Goal: Task Accomplishment & Management: Use online tool/utility

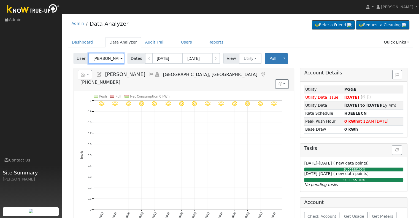
click at [103, 59] on input "Ezequiel Lopez" at bounding box center [106, 58] width 36 height 11
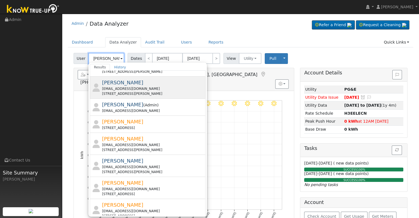
scroll to position [110, 0]
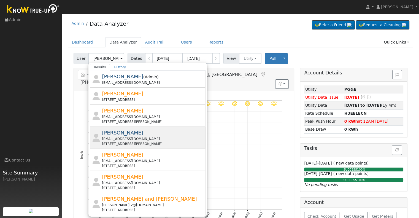
click at [149, 136] on div "catalinaforever@yahoo.com" at bounding box center [153, 138] width 102 height 5
type input "Juan Juarez"
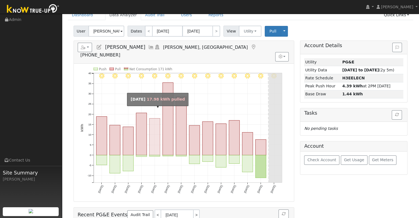
scroll to position [28, 0]
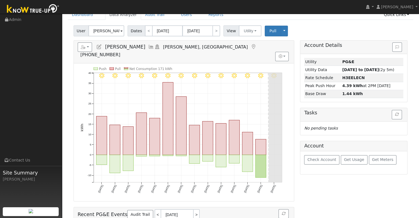
click at [148, 47] on icon at bounding box center [151, 46] width 6 height 5
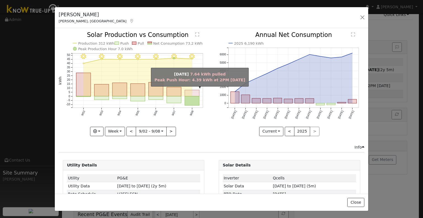
click at [191, 92] on rect "onclick=""" at bounding box center [192, 93] width 15 height 6
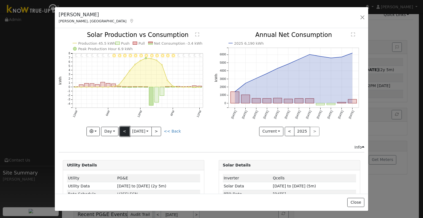
click at [123, 132] on button "<" at bounding box center [125, 131] width 10 height 9
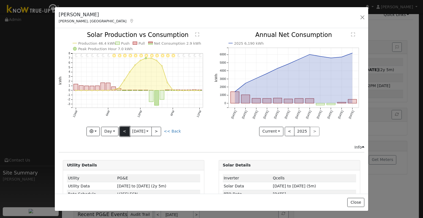
click at [123, 132] on button "<" at bounding box center [125, 131] width 10 height 9
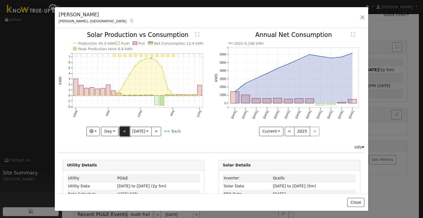
click at [123, 132] on button "<" at bounding box center [125, 131] width 10 height 9
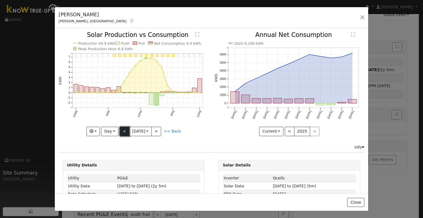
click at [123, 132] on button "<" at bounding box center [125, 131] width 10 height 9
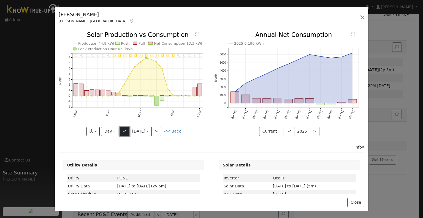
click at [123, 132] on button "<" at bounding box center [125, 131] width 10 height 9
type input "2025-09-03"
click at [363, 16] on button "button" at bounding box center [363, 17] width 8 height 8
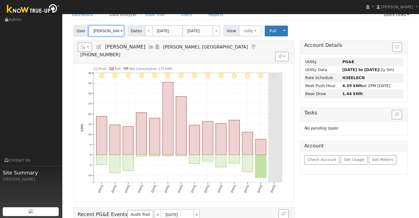
click at [109, 33] on input "Juan Juarez" at bounding box center [106, 30] width 36 height 11
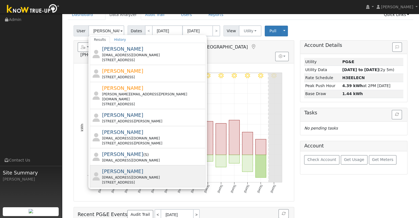
click at [142, 168] on div "Leonard Heredia leonardheredia@ymail.com 285 West Swift Avenue, Clovis, CA 93612" at bounding box center [153, 176] width 102 height 17
type input "Leonard Heredia"
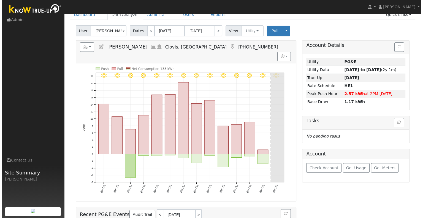
scroll to position [0, 0]
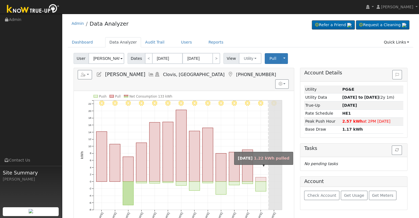
click at [264, 177] on rect "onclick=""" at bounding box center [260, 179] width 11 height 4
type input "[DATE]"
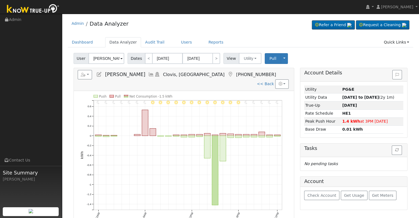
click at [148, 74] on icon at bounding box center [151, 74] width 6 height 5
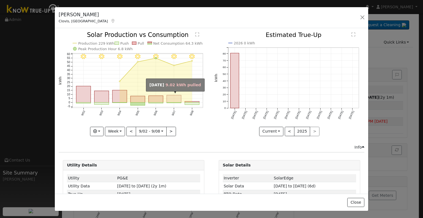
click at [173, 101] on rect "onclick=""" at bounding box center [174, 98] width 15 height 7
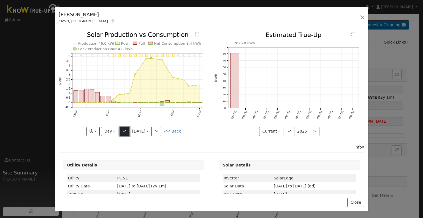
click at [124, 131] on button "<" at bounding box center [125, 131] width 10 height 9
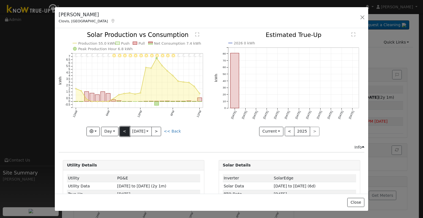
click at [124, 131] on button "<" at bounding box center [125, 131] width 10 height 9
type input "2025-09-05"
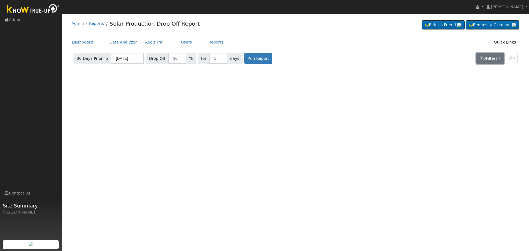
click at [489, 61] on span "Filter s" at bounding box center [492, 58] width 12 height 4
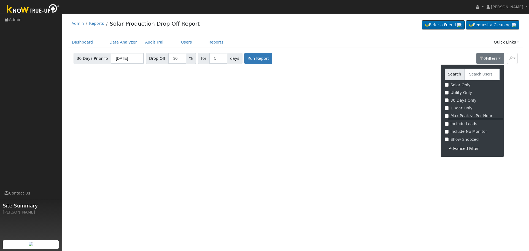
click at [461, 149] on div "Advanced Filter" at bounding box center [472, 148] width 55 height 9
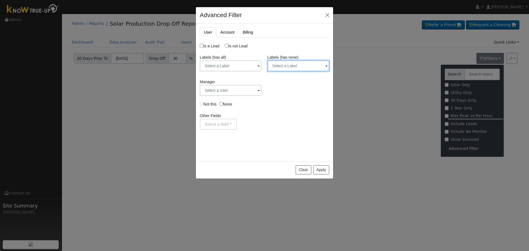
click at [301, 65] on input "text" at bounding box center [299, 65] width 62 height 11
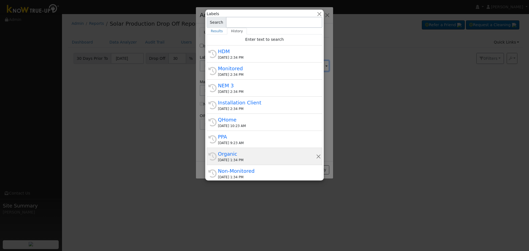
click at [248, 155] on div "Organic" at bounding box center [267, 153] width 98 height 7
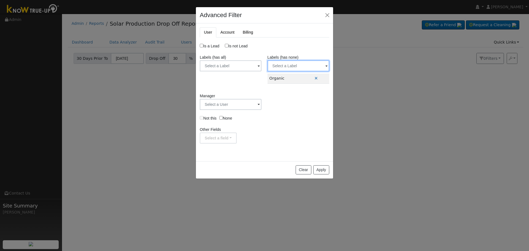
click at [291, 66] on input "text" at bounding box center [299, 65] width 62 height 11
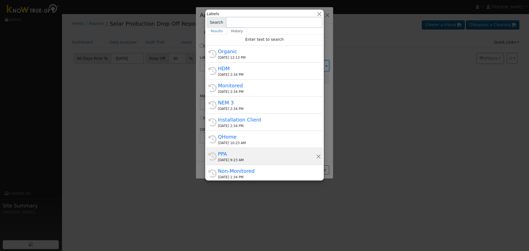
click at [243, 154] on div "PPA" at bounding box center [267, 153] width 98 height 7
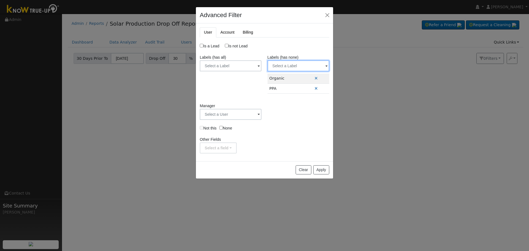
click at [292, 65] on input "text" at bounding box center [299, 65] width 62 height 11
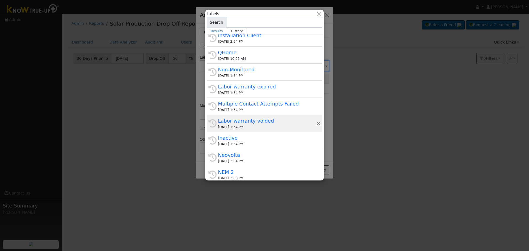
scroll to position [110, 0]
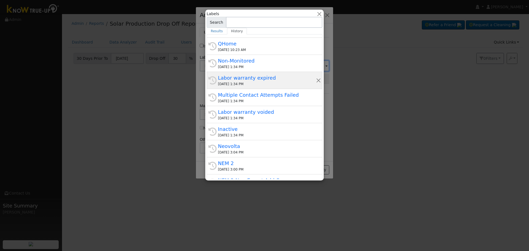
drag, startPoint x: 266, startPoint y: 84, endPoint x: 269, endPoint y: 80, distance: 5.9
click at [266, 84] on div "[DATE] 1:34 PM" at bounding box center [267, 84] width 98 height 5
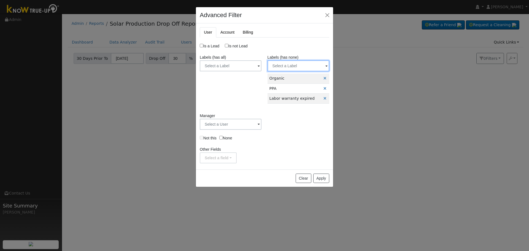
click at [290, 67] on input "text" at bounding box center [299, 65] width 62 height 11
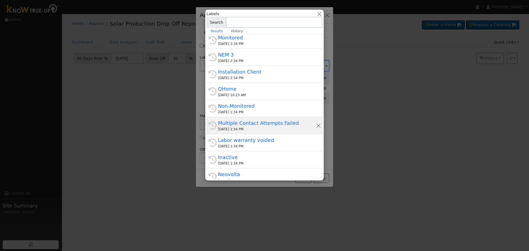
scroll to position [83, 0]
click at [248, 126] on div "Multiple Contact Attempts Failed" at bounding box center [267, 122] width 98 height 7
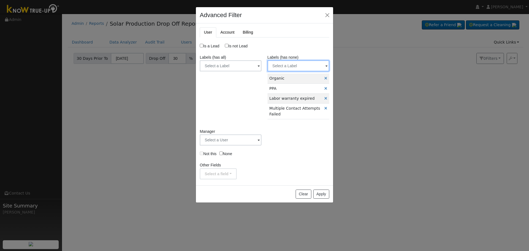
click at [296, 63] on input "text" at bounding box center [299, 65] width 62 height 11
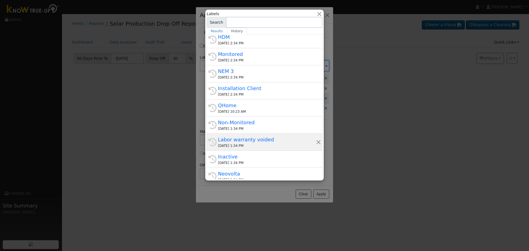
click at [257, 145] on div "[DATE] 1:34 PM" at bounding box center [267, 145] width 98 height 5
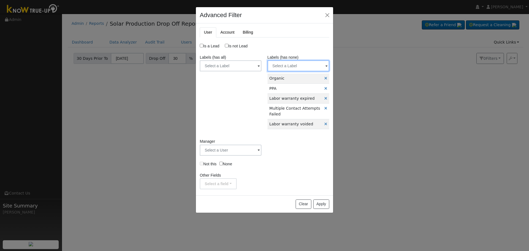
click at [304, 66] on input "text" at bounding box center [299, 65] width 62 height 11
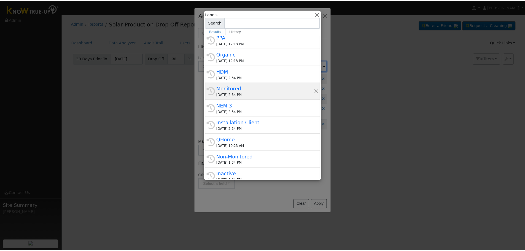
scroll to position [110, 0]
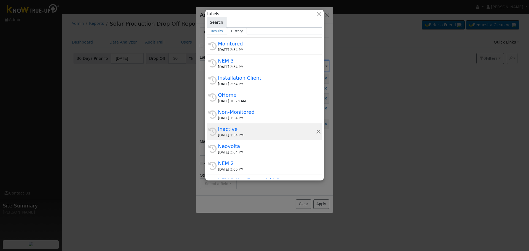
click at [247, 129] on div "Inactive" at bounding box center [267, 128] width 98 height 7
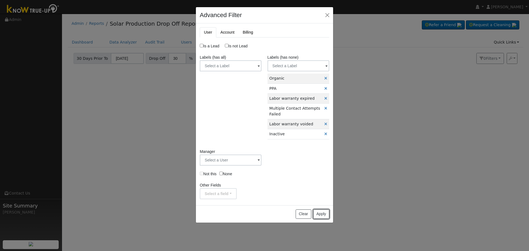
click at [321, 215] on button "Apply" at bounding box center [321, 213] width 16 height 9
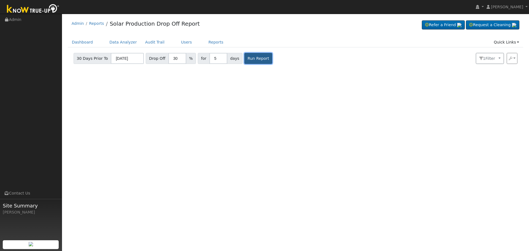
click at [247, 59] on button "Run Report" at bounding box center [258, 58] width 28 height 11
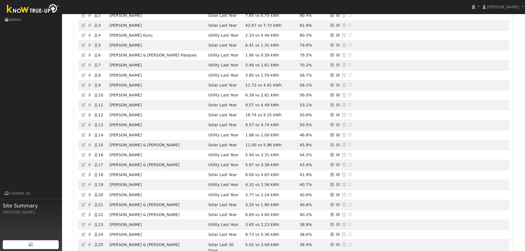
scroll to position [0, 0]
